Goal: Register for event/course

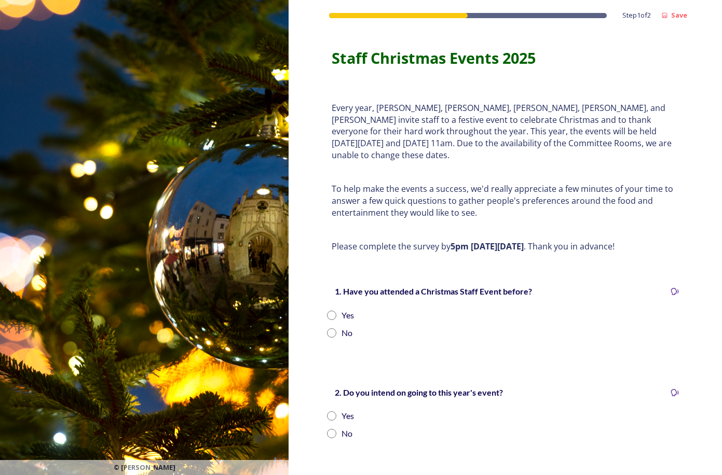
scroll to position [52, 0]
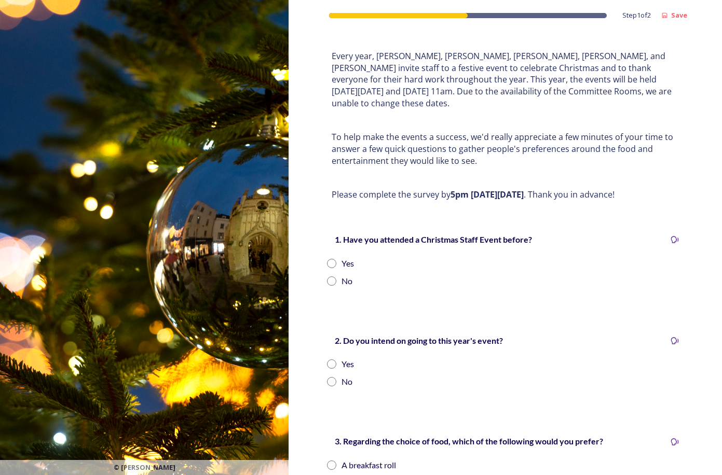
click at [327, 259] on input "radio" at bounding box center [331, 263] width 9 height 9
radio input "true"
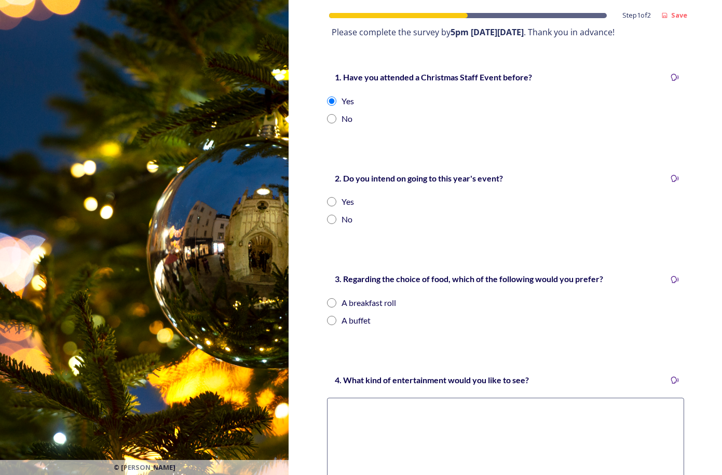
scroll to position [189, 0]
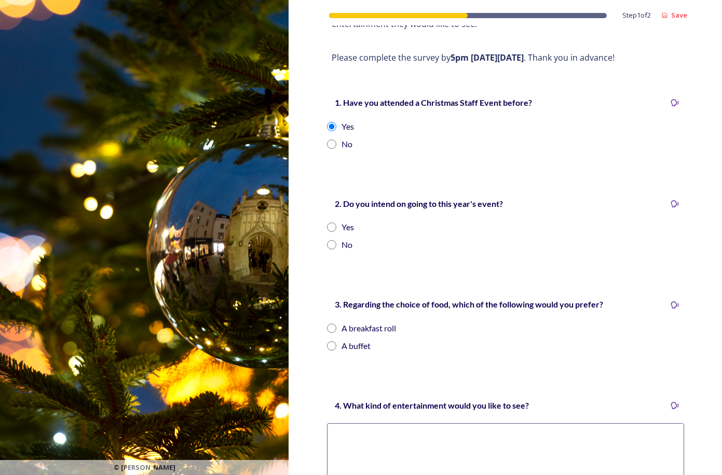
click at [329, 223] on input "radio" at bounding box center [331, 227] width 9 height 9
radio input "true"
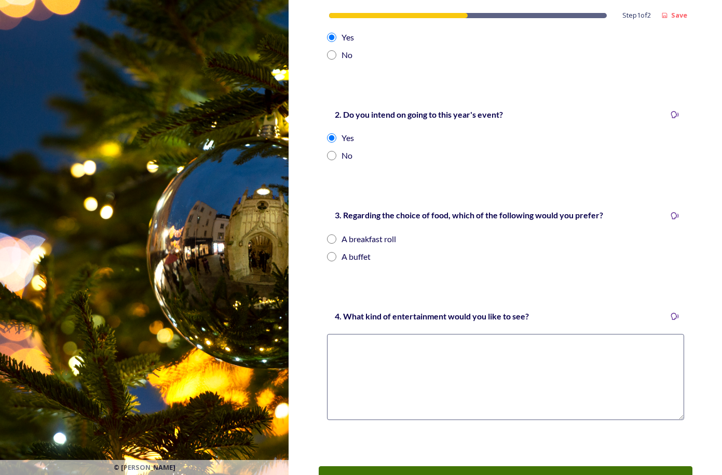
scroll to position [293, 0]
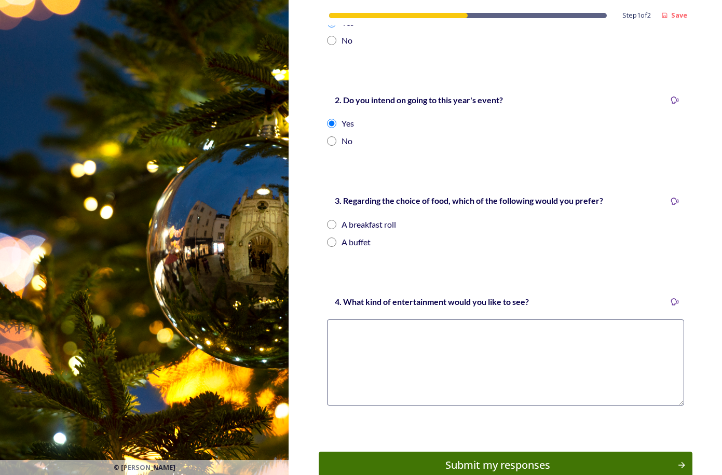
click at [327, 220] on input "radio" at bounding box center [331, 224] width 9 height 9
radio input "true"
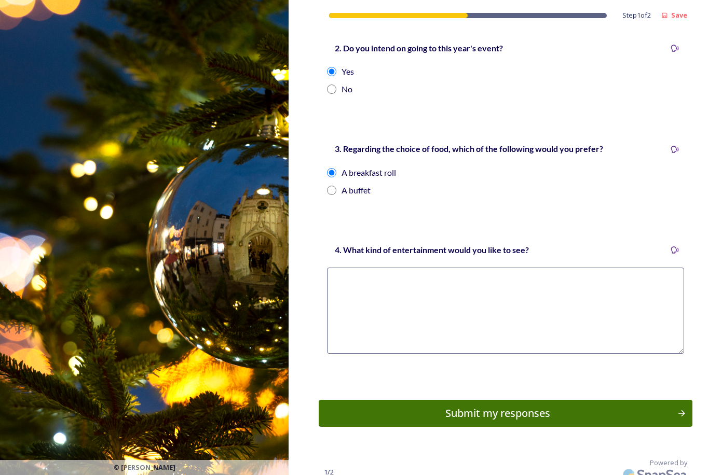
click at [369, 292] on textarea at bounding box center [505, 311] width 357 height 86
click at [366, 293] on textarea at bounding box center [505, 311] width 357 height 86
click at [477, 406] on div "Submit my responses" at bounding box center [497, 414] width 351 height 16
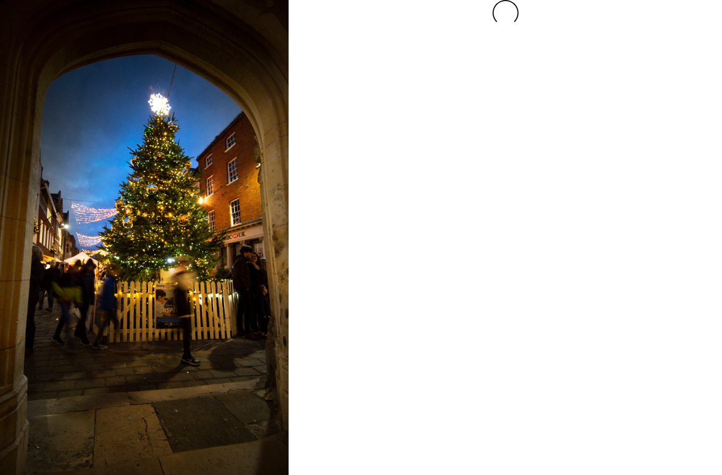
scroll to position [0, 0]
